Goal: Navigation & Orientation: Find specific page/section

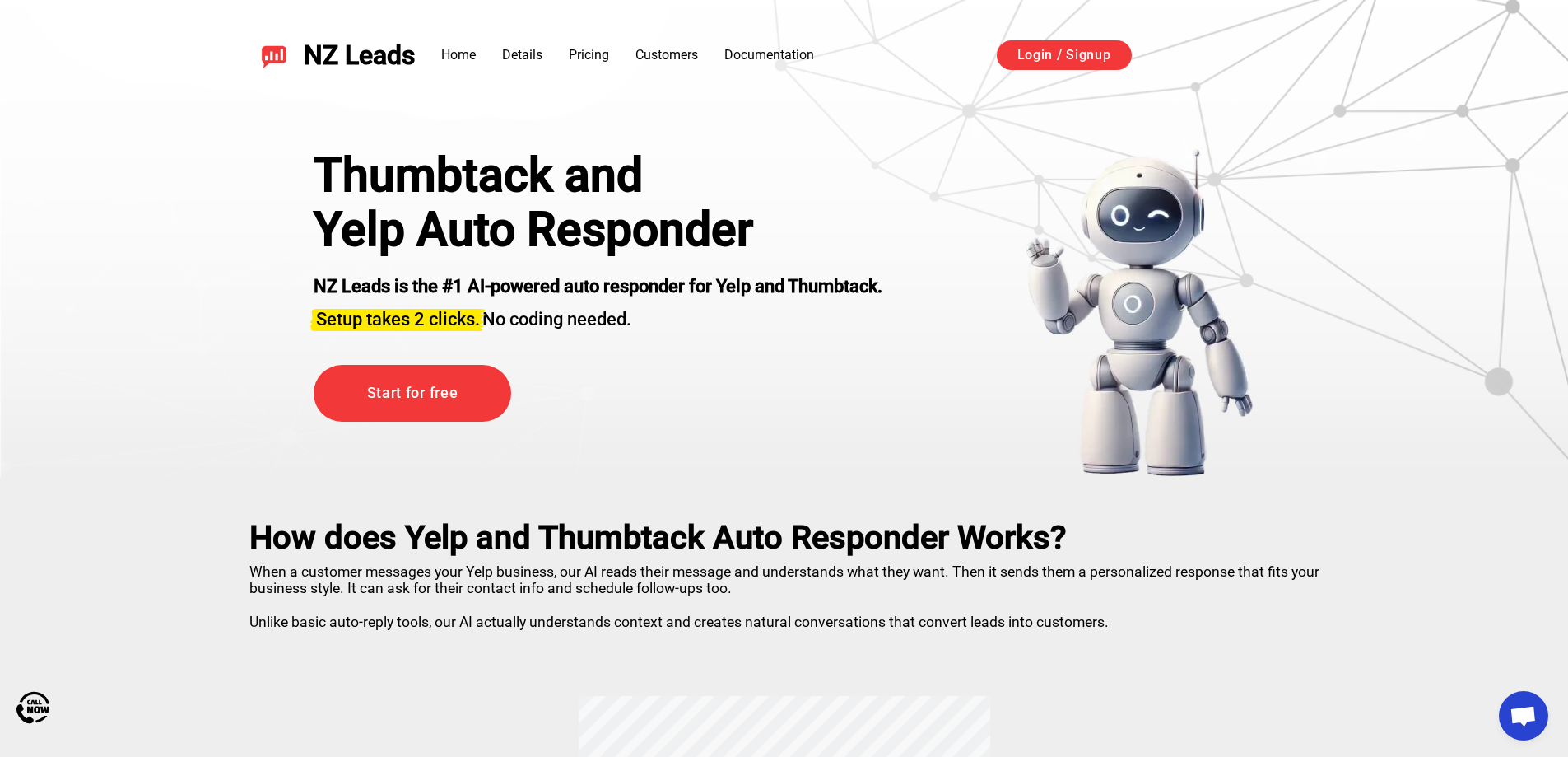
drag, startPoint x: 857, startPoint y: 491, endPoint x: 919, endPoint y: 87, distance: 408.7
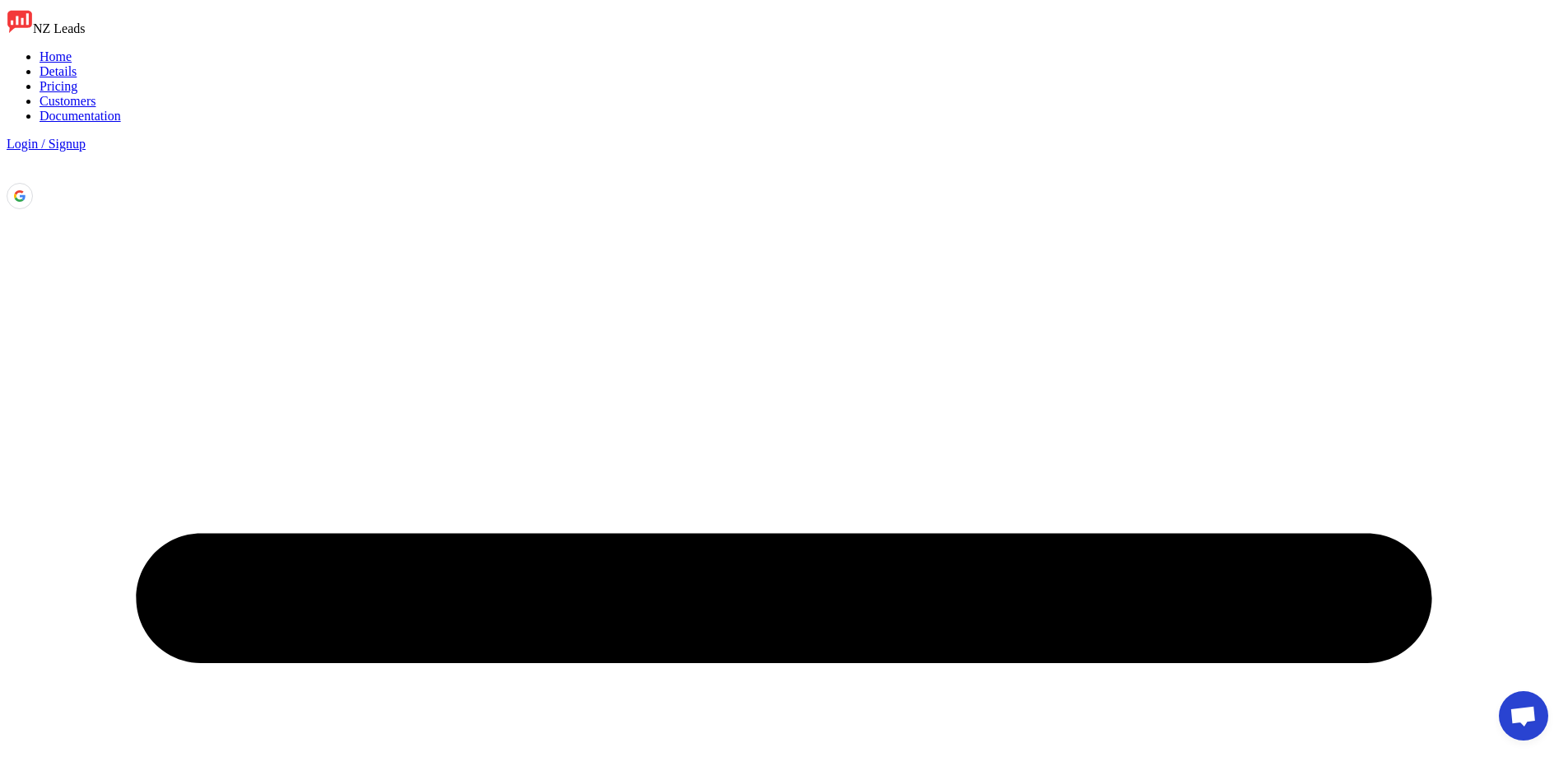
click at [121, 109] on link "Documentation" at bounding box center [80, 116] width 81 height 14
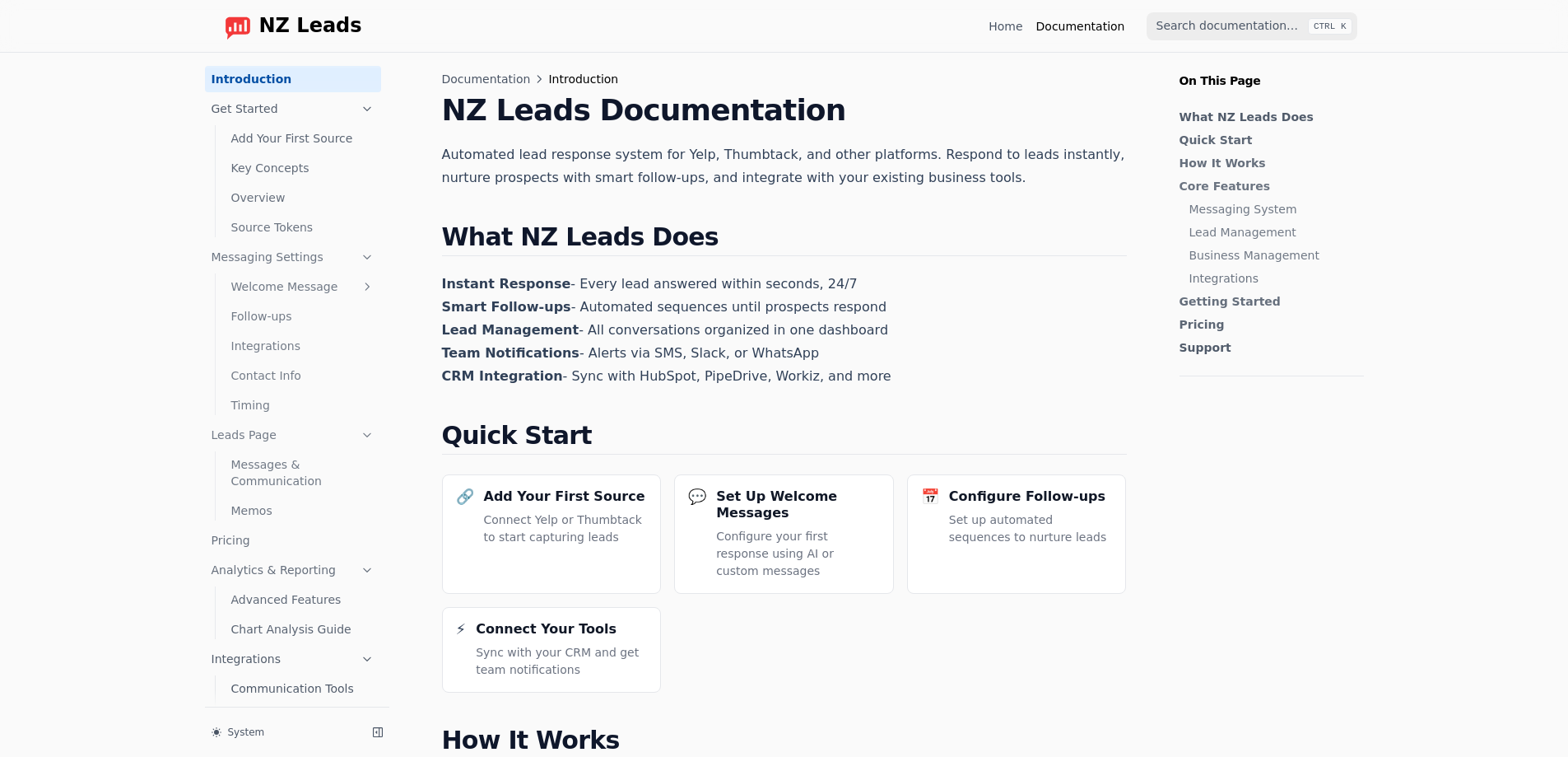
click at [248, 27] on img "Home page" at bounding box center [238, 27] width 27 height 27
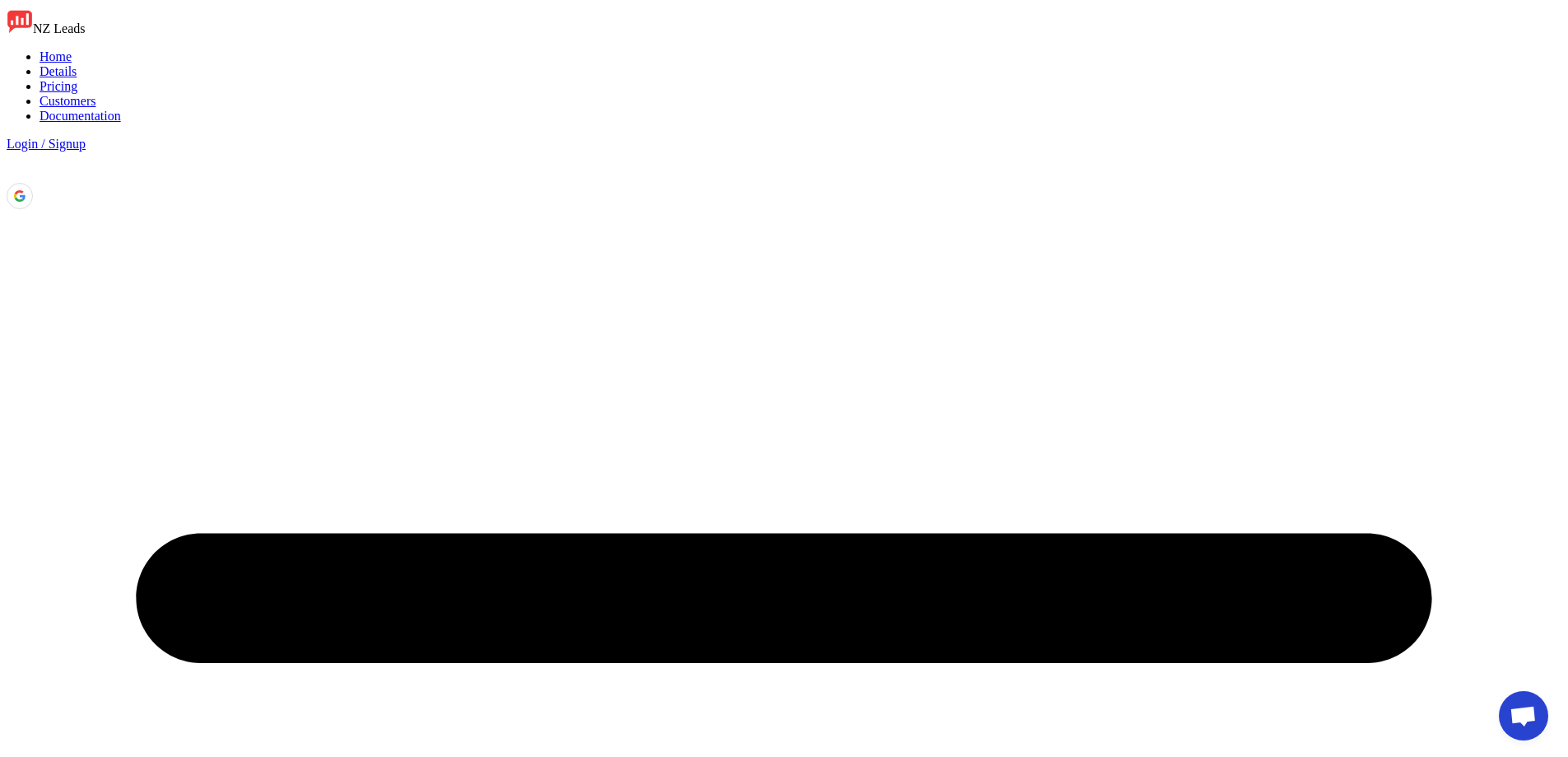
click at [121, 109] on link "Documentation" at bounding box center [80, 116] width 81 height 14
